Goal: Register for event/course

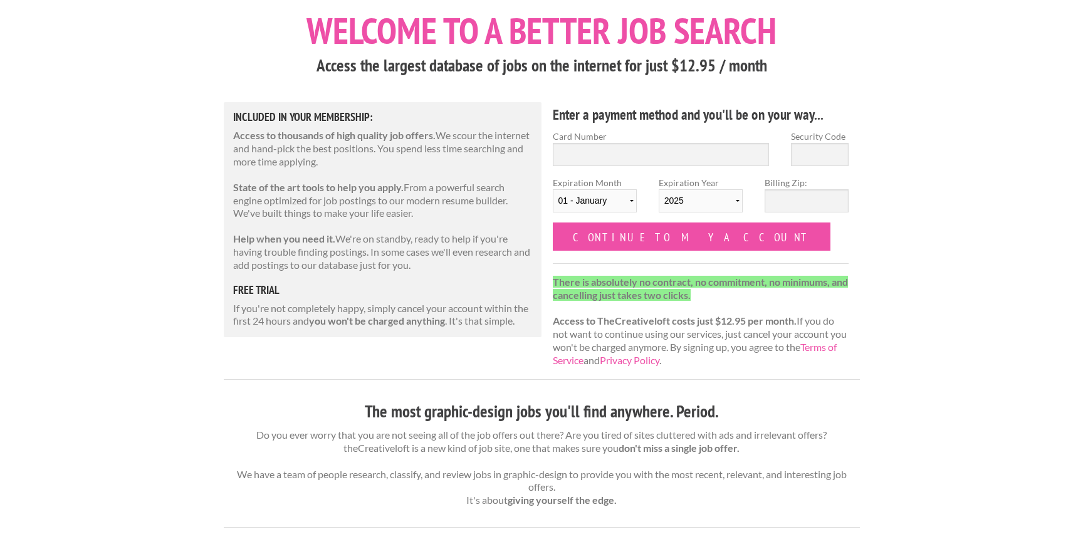
scroll to position [65, 0]
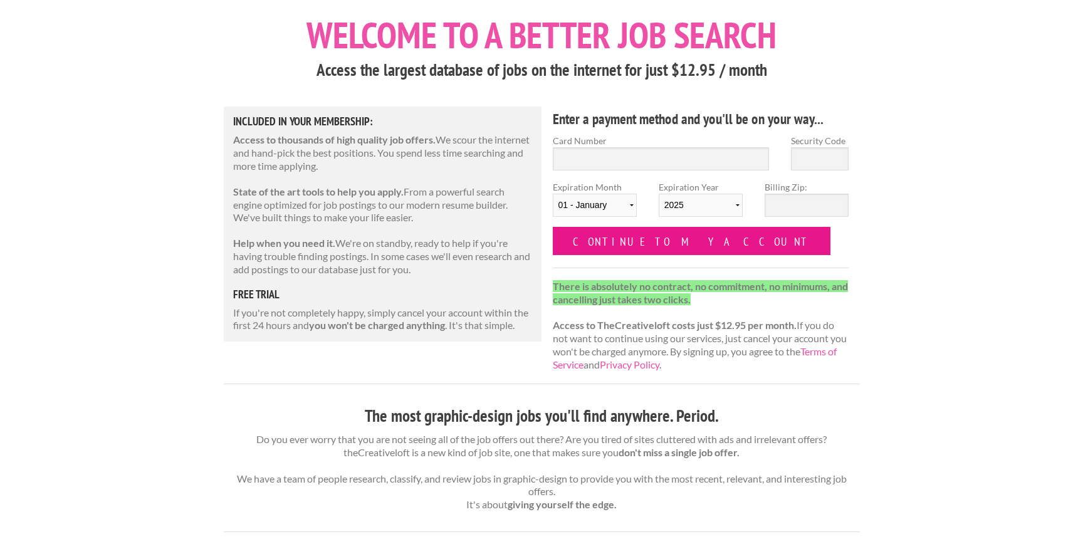
click at [600, 244] on input "Continue to my account" at bounding box center [692, 241] width 278 height 28
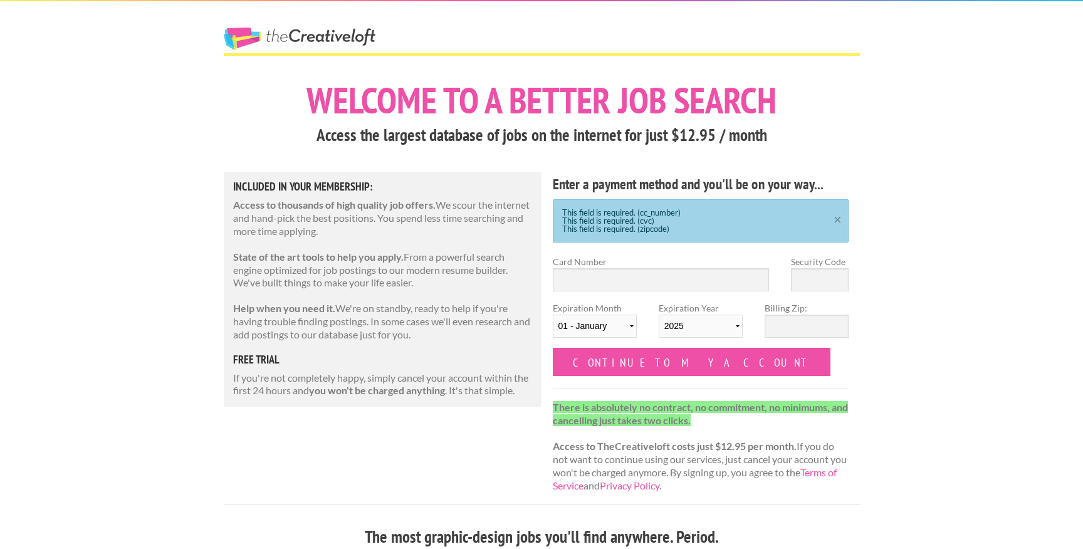
click at [836, 219] on link "×" at bounding box center [838, 218] width 16 height 8
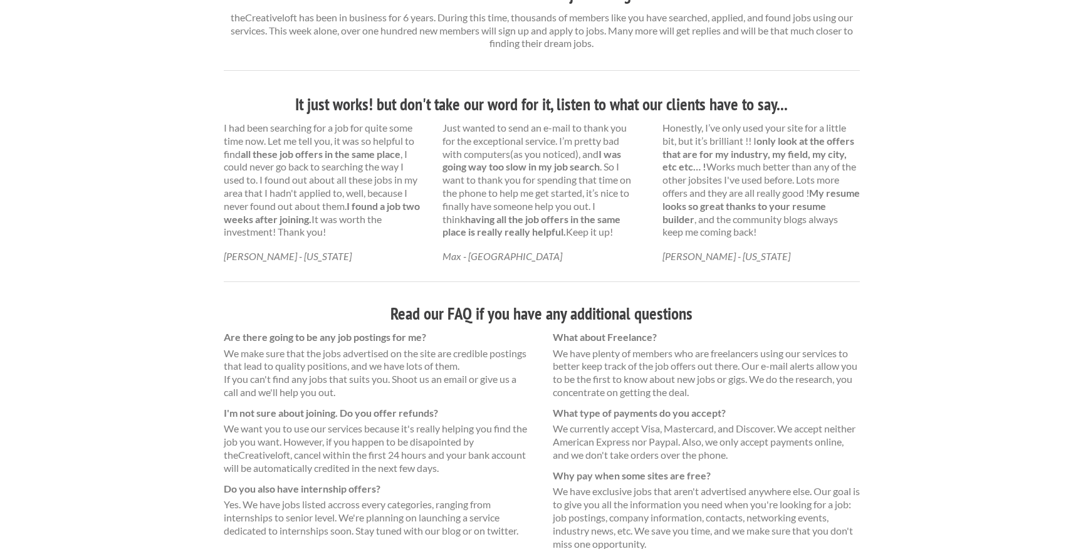
scroll to position [757, 0]
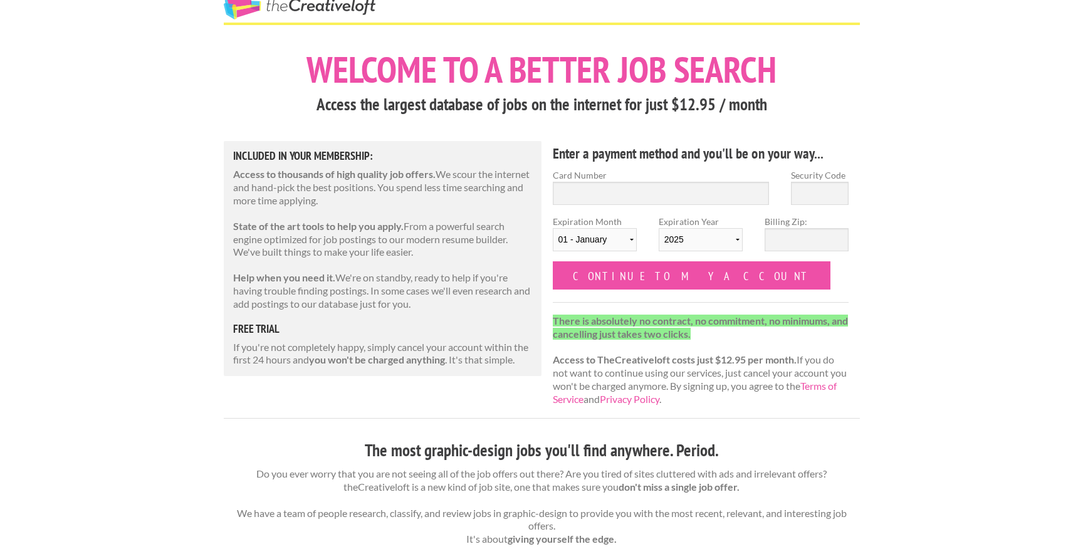
scroll to position [40, 0]
